Goal: Information Seeking & Learning: Understand process/instructions

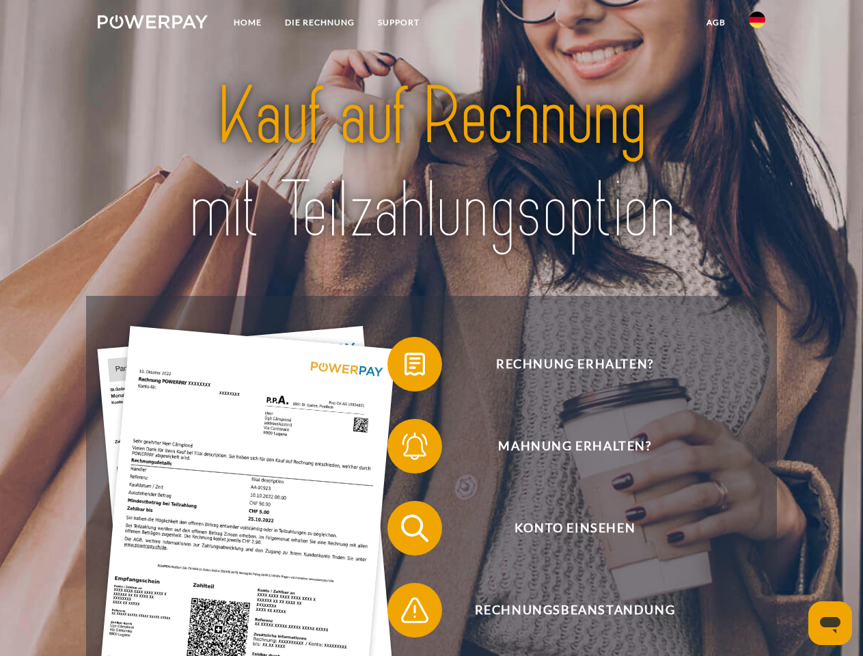
click at [152, 24] on img at bounding box center [153, 22] width 110 height 14
click at [757, 24] on img at bounding box center [757, 20] width 16 height 16
click at [716, 23] on link "agb" at bounding box center [716, 22] width 42 height 25
click at [405, 367] on span at bounding box center [394, 364] width 68 height 68
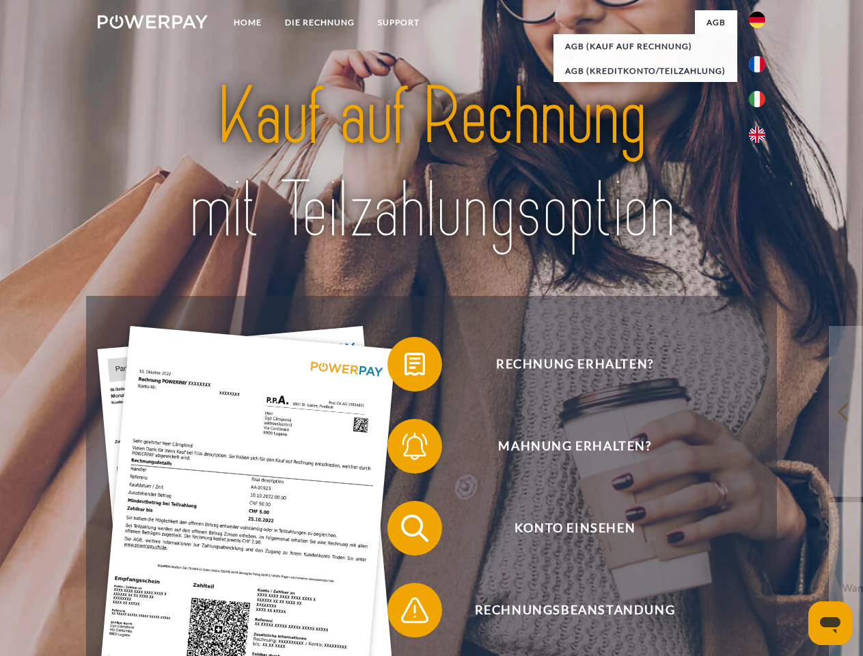
click at [405, 449] on span at bounding box center [394, 446] width 68 height 68
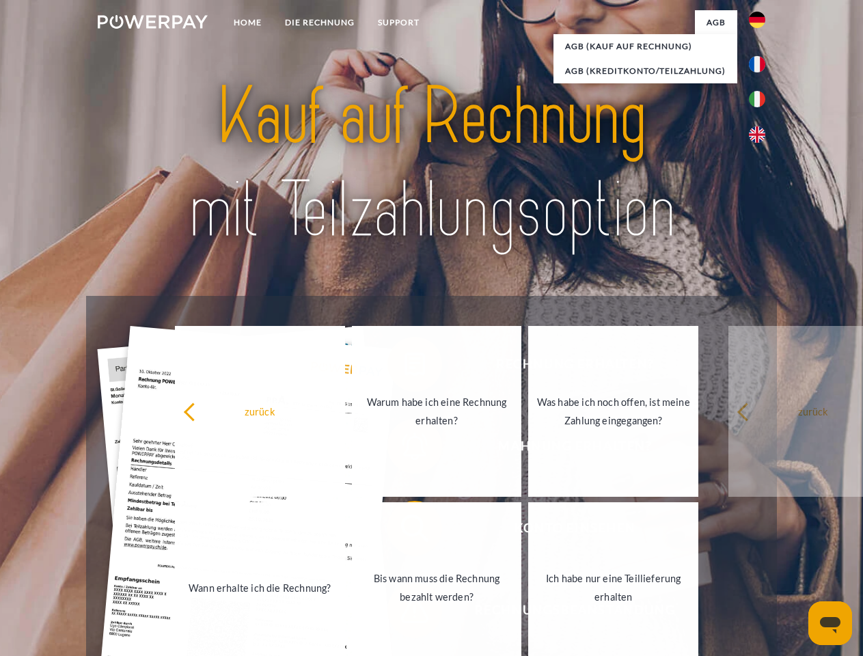
click at [405, 531] on link "Bis wann muss die Rechnung bezahlt werden?" at bounding box center [437, 587] width 170 height 171
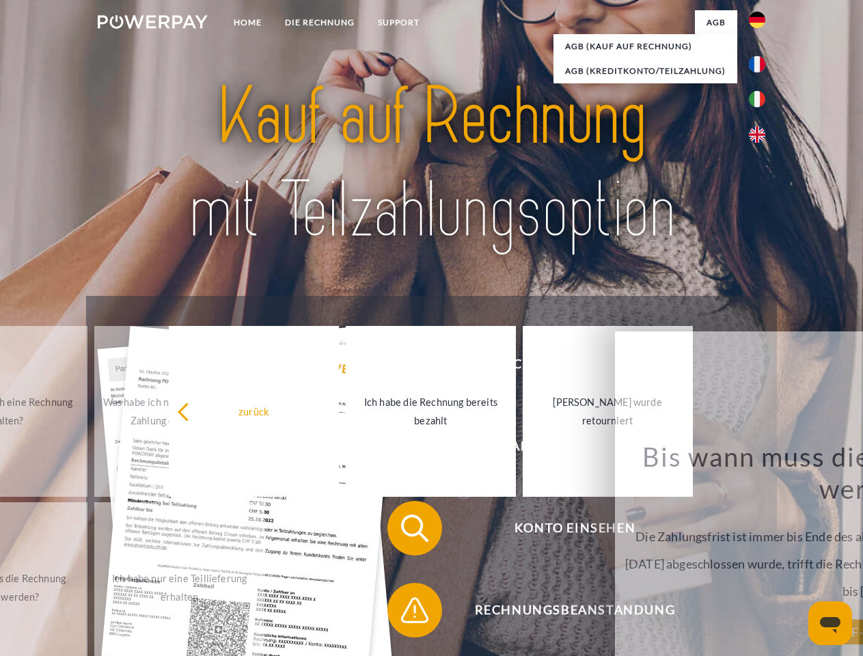
click at [405, 613] on span at bounding box center [394, 610] width 68 height 68
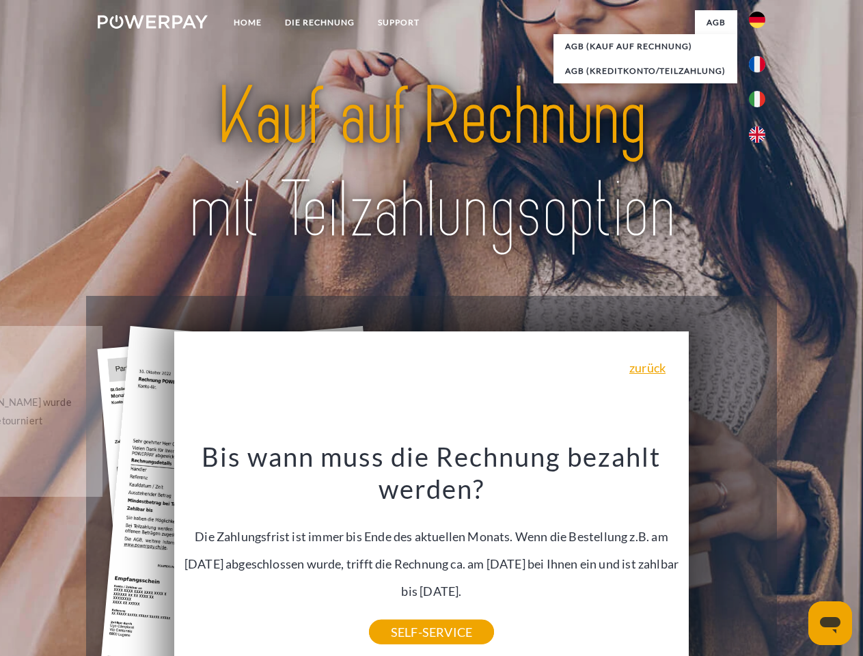
click at [830, 623] on icon "Messaging-Fenster öffnen" at bounding box center [830, 625] width 21 height 16
